Goal: Find specific page/section: Find specific page/section

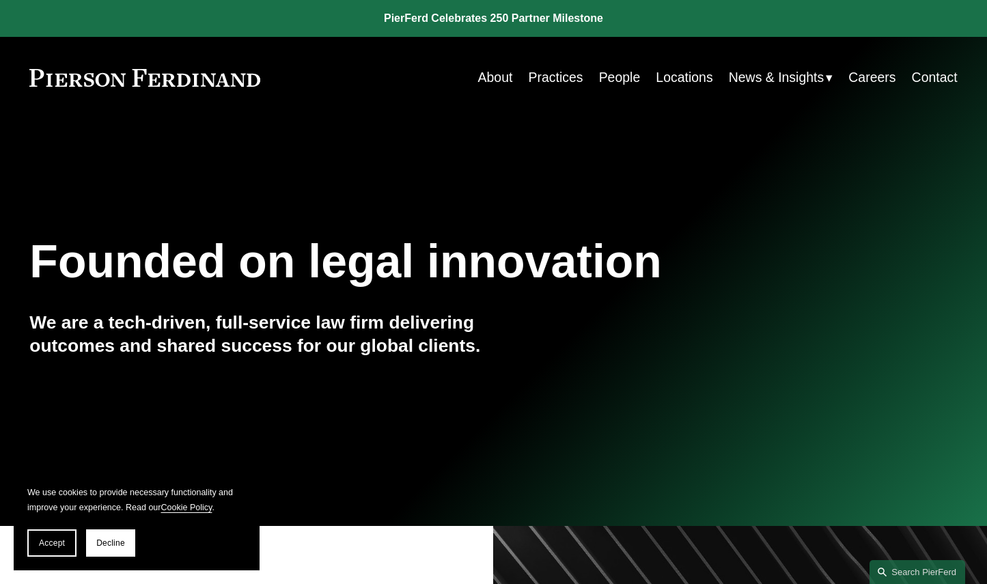
click at [607, 74] on link "People" at bounding box center [620, 77] width 42 height 27
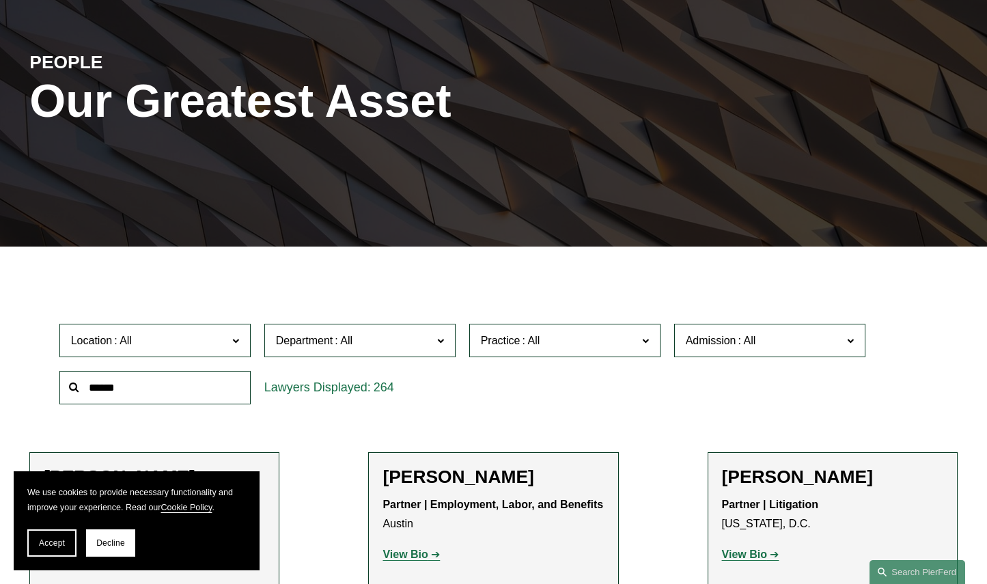
scroll to position [154, 0]
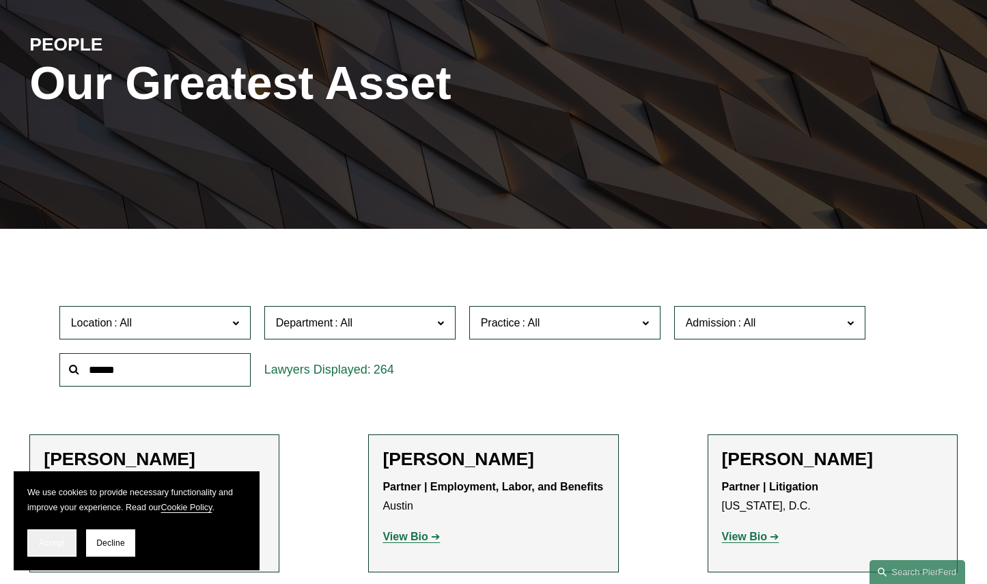
click at [59, 538] on span "Accept" at bounding box center [52, 543] width 26 height 10
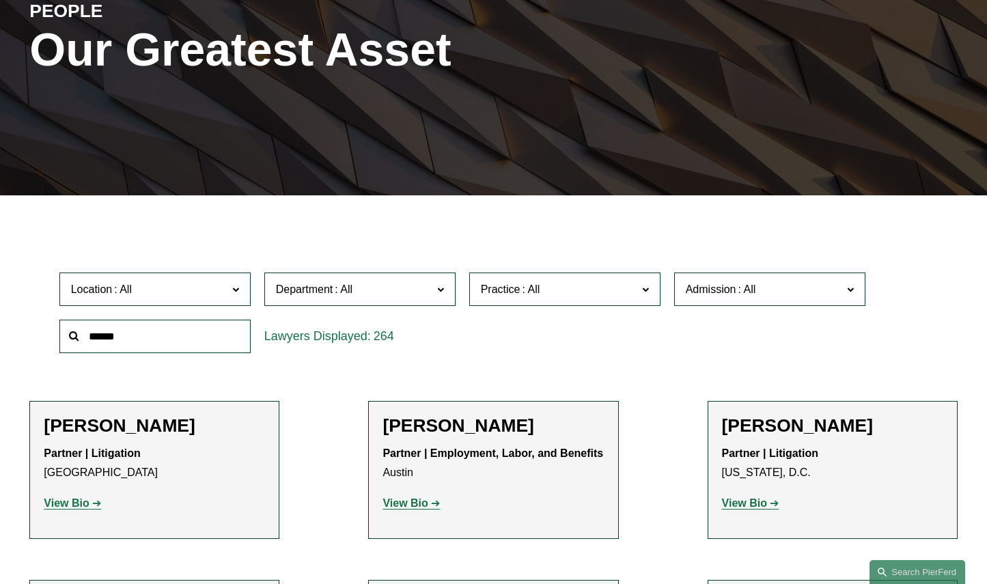
scroll to position [183, 0]
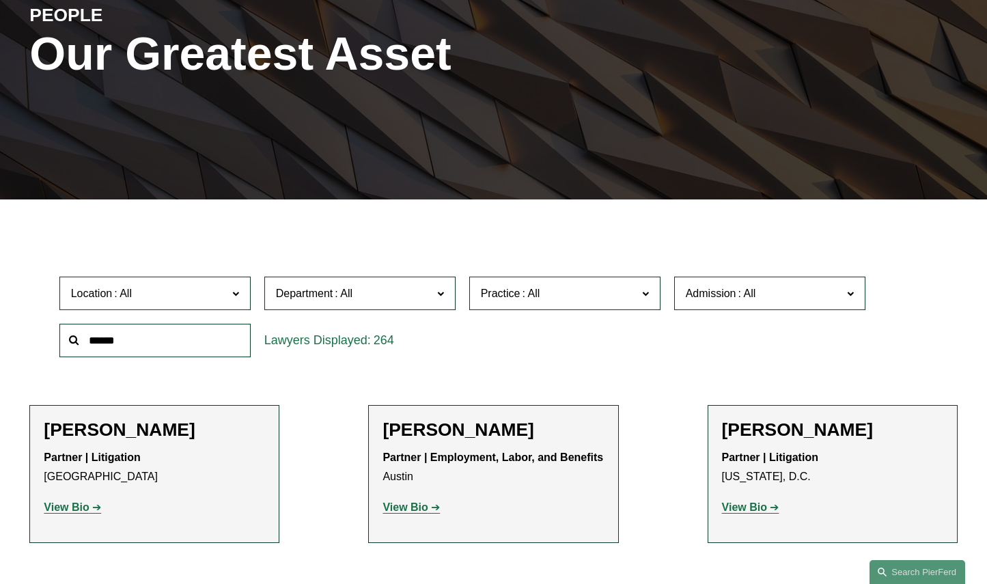
click at [231, 288] on label "Location" at bounding box center [154, 293] width 191 height 33
click at [0, 0] on link "Chicago" at bounding box center [0, 0] width 0 height 0
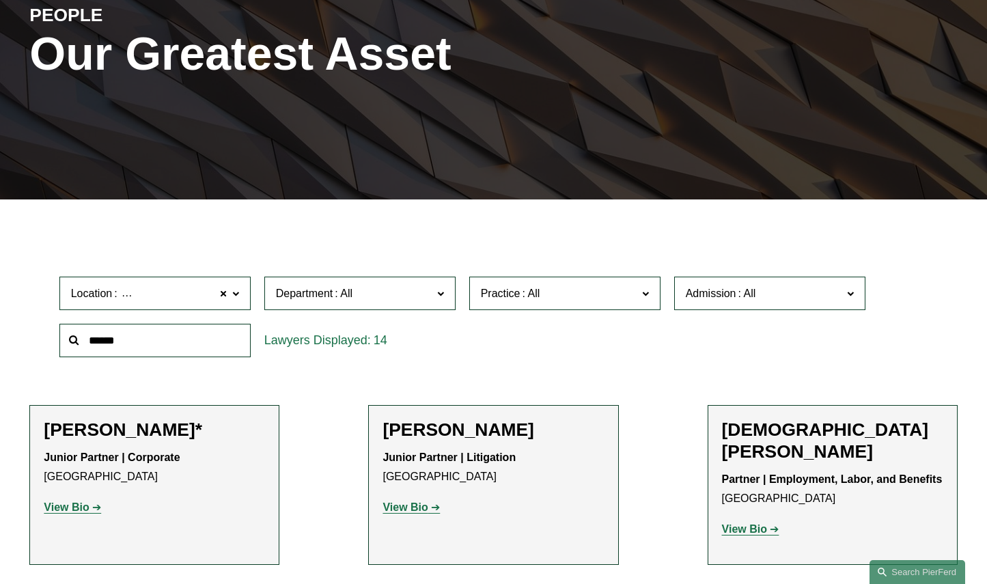
click at [436, 283] on label "Department" at bounding box center [359, 293] width 191 height 33
click at [531, 298] on span at bounding box center [531, 293] width 22 height 12
click at [747, 323] on div "Location Chicago Chicago All Atlanta Austin Bellevue Boston Charlotte Chicago C…" at bounding box center [494, 317] width 882 height 94
click at [750, 315] on div "Admission All Arizona California Colorado Connecticut Delaware Denmark District…" at bounding box center [769, 293] width 205 height 47
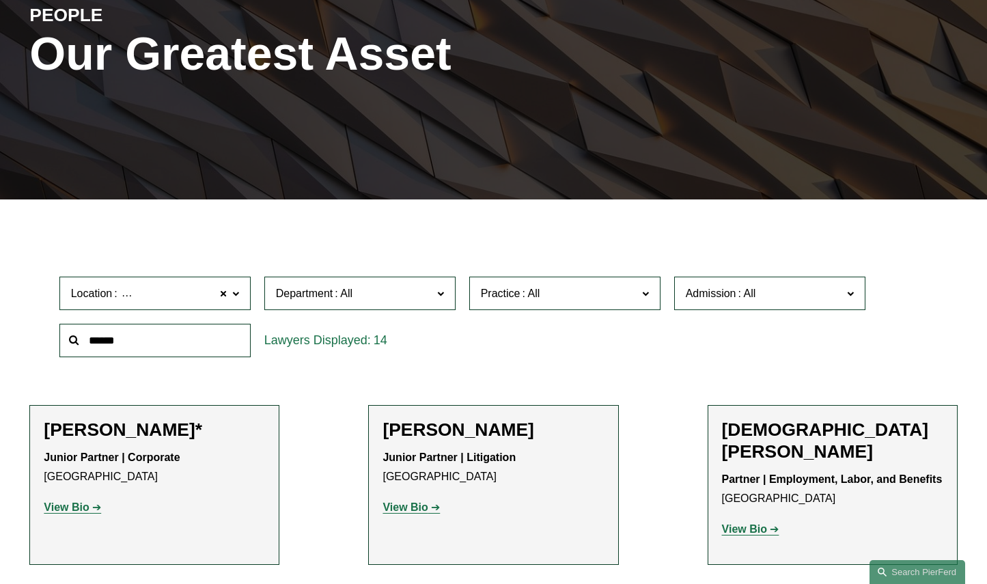
click at [758, 302] on span "Admission" at bounding box center [764, 293] width 156 height 18
click at [843, 294] on label "Admission" at bounding box center [769, 293] width 191 height 33
click at [638, 294] on label "Practice" at bounding box center [564, 293] width 191 height 33
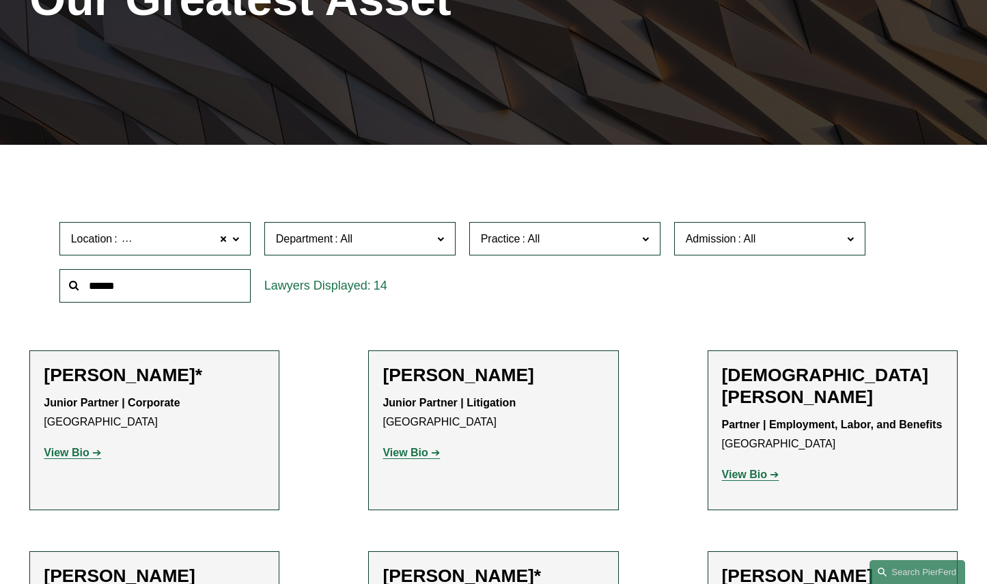
scroll to position [240, 0]
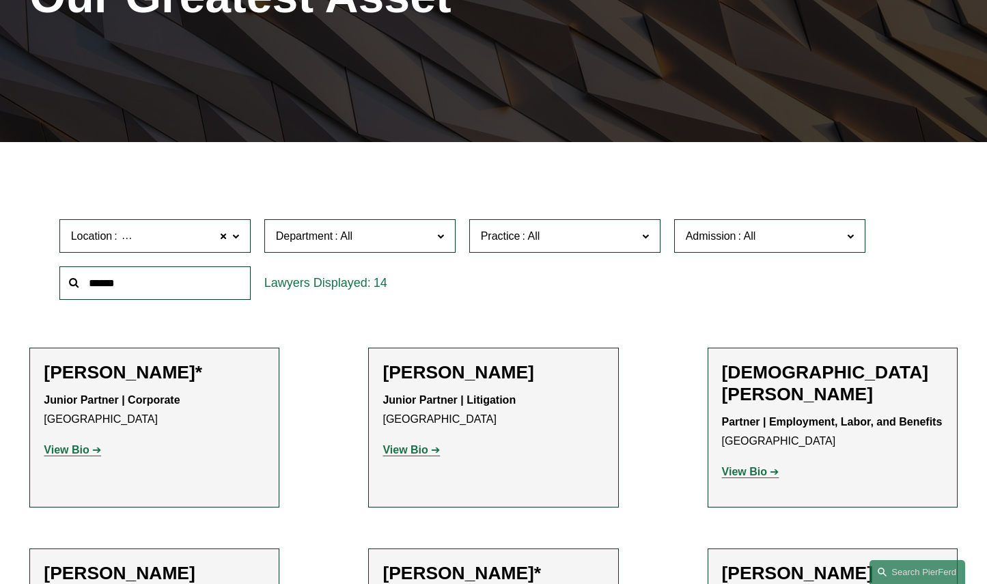
click at [442, 237] on span at bounding box center [439, 236] width 7 height 18
click at [747, 240] on span at bounding box center [747, 236] width 22 height 12
click at [576, 301] on div "Location Chicago Chicago All Atlanta Austin Bellevue Boston Charlotte Chicago C…" at bounding box center [494, 259] width 882 height 94
click at [760, 225] on label "Admission" at bounding box center [769, 235] width 191 height 33
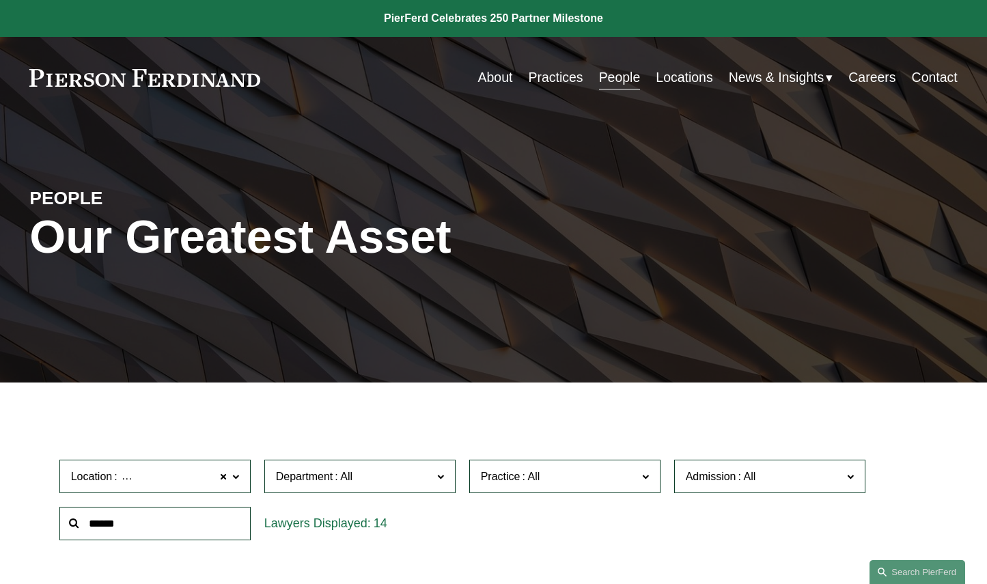
scroll to position [0, 0]
